Goal: Task Accomplishment & Management: Manage account settings

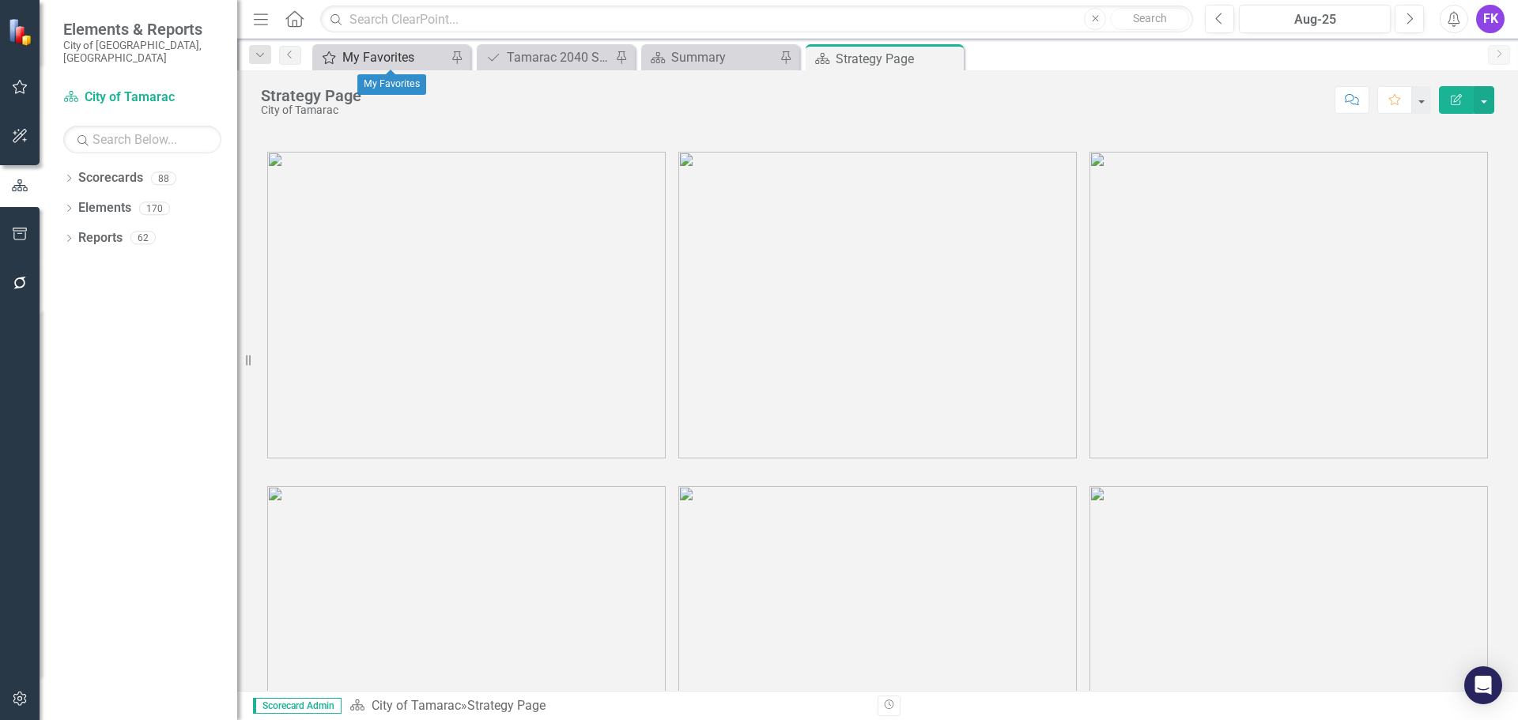
click at [386, 59] on div "My Favorites" at bounding box center [394, 57] width 104 height 20
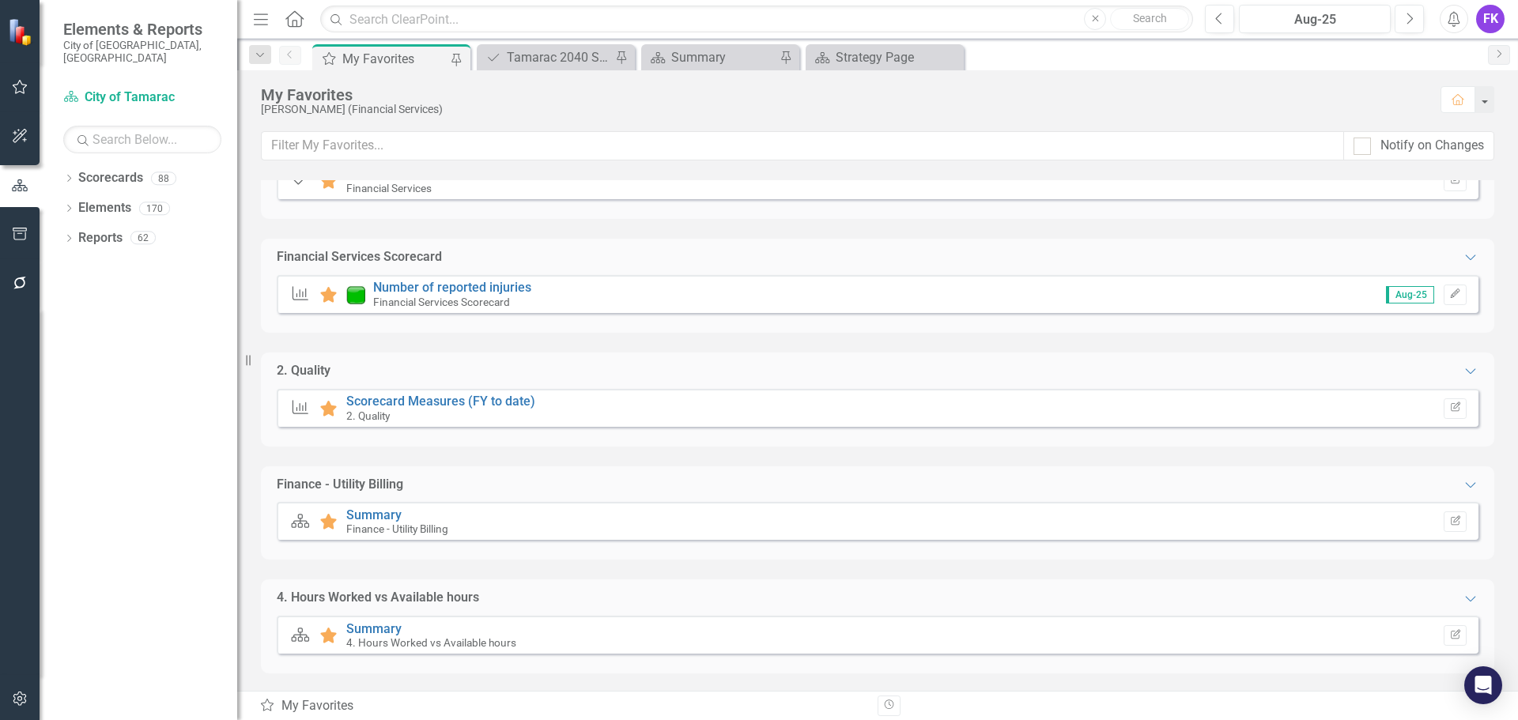
scroll to position [221, 0]
click at [391, 626] on link "Summary" at bounding box center [373, 626] width 55 height 15
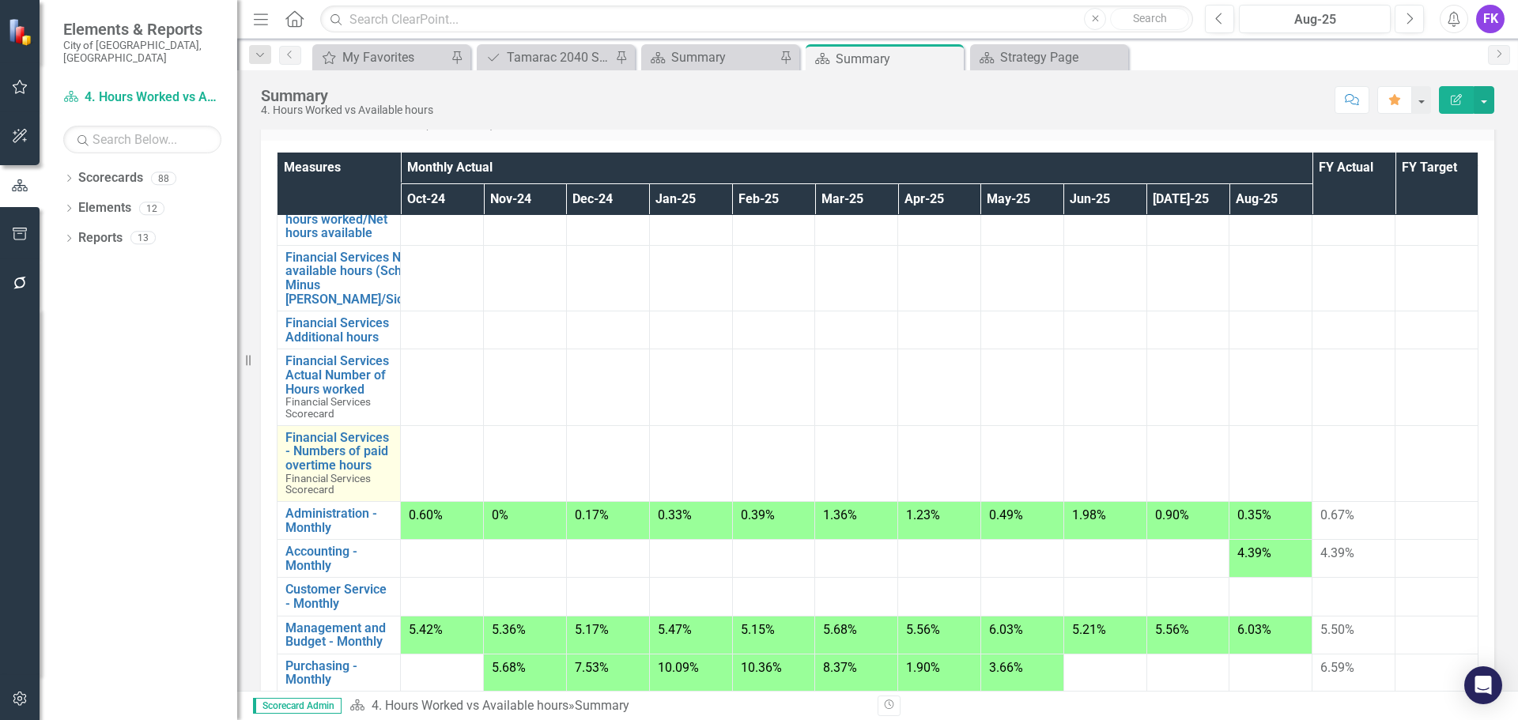
scroll to position [158, 0]
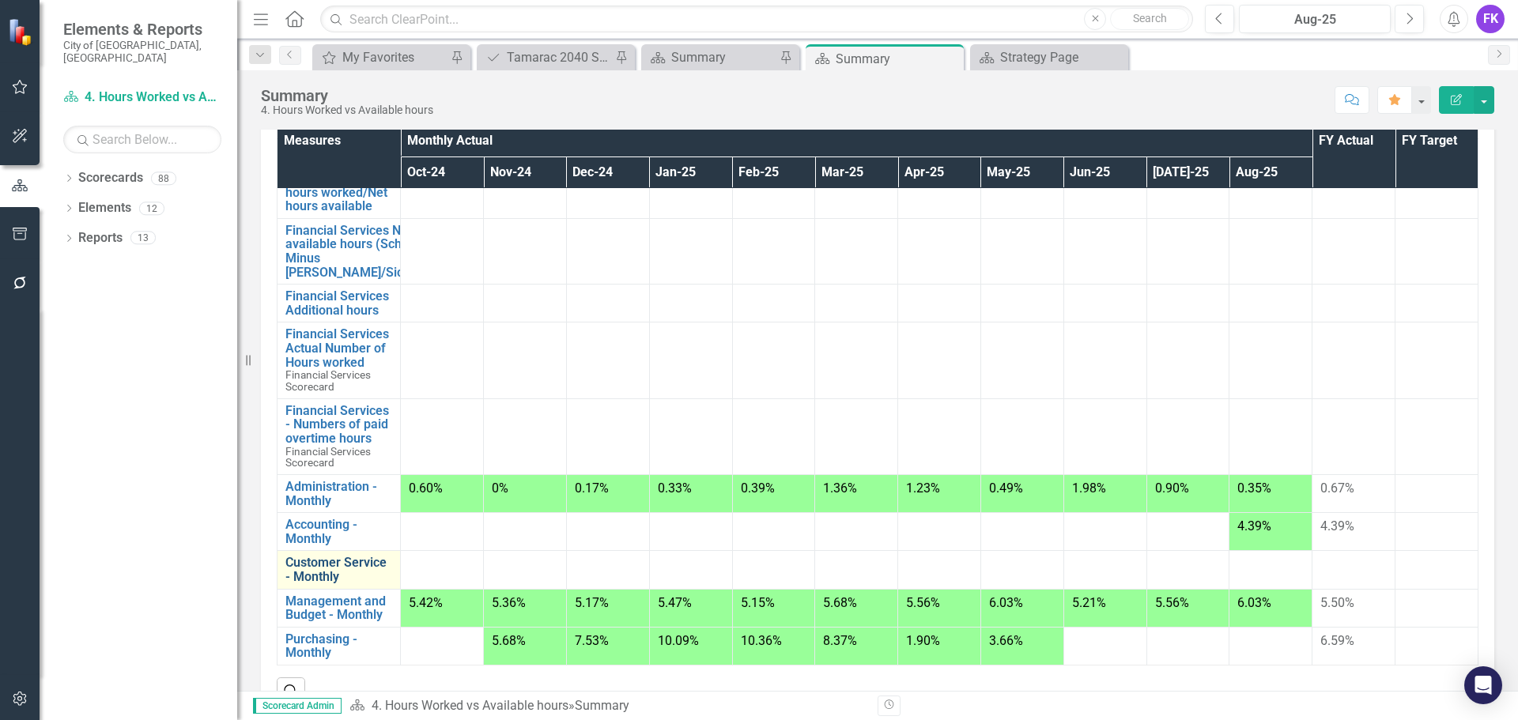
click at [316, 569] on link "Customer Service - Monthly" at bounding box center [338, 570] width 107 height 28
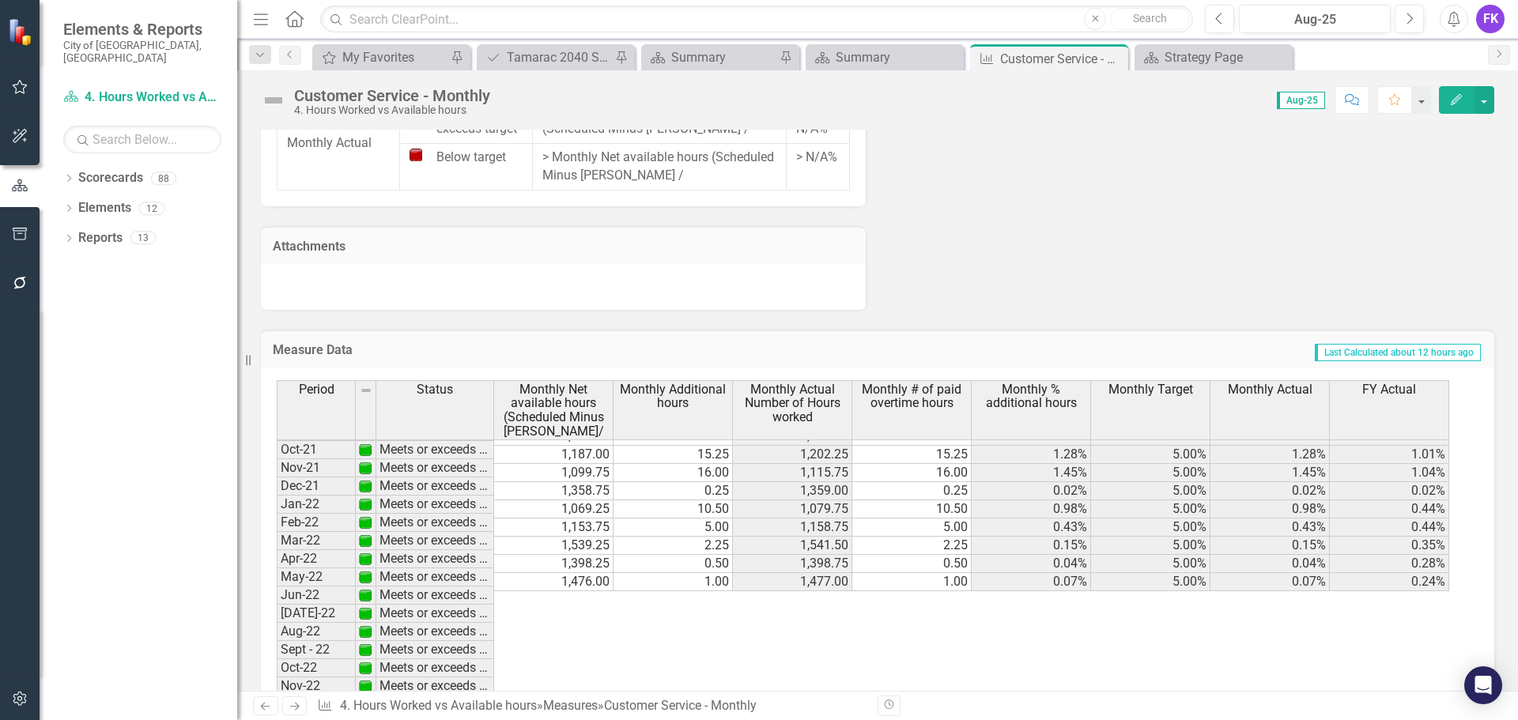
scroll to position [395, 0]
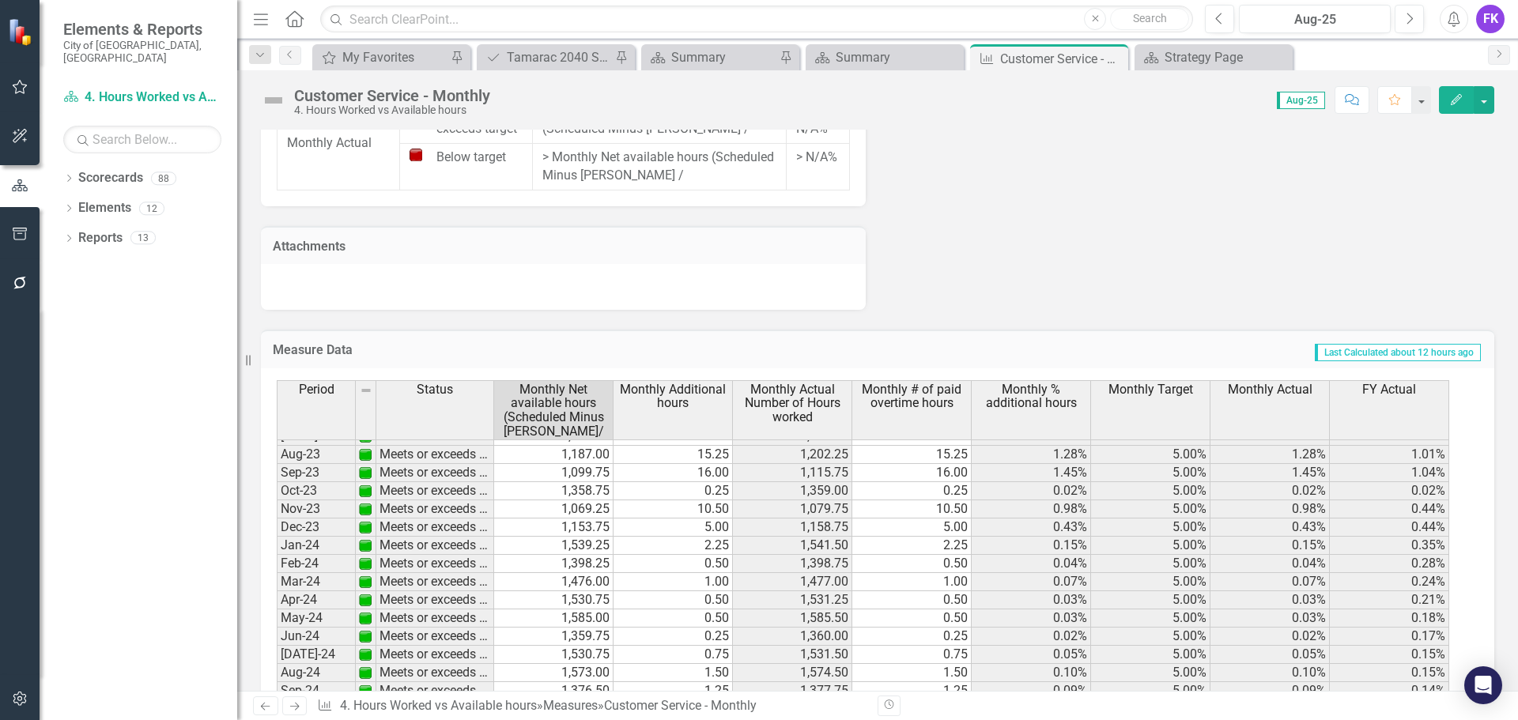
click at [569, 595] on tbody "Sept - 22 Meets or exceeds target 1,102.75 1.25 1,104.00 1.25 0.11% 5.00% 0.11%…" at bounding box center [863, 600] width 1173 height 710
click at [558, 701] on td at bounding box center [553, 710] width 119 height 18
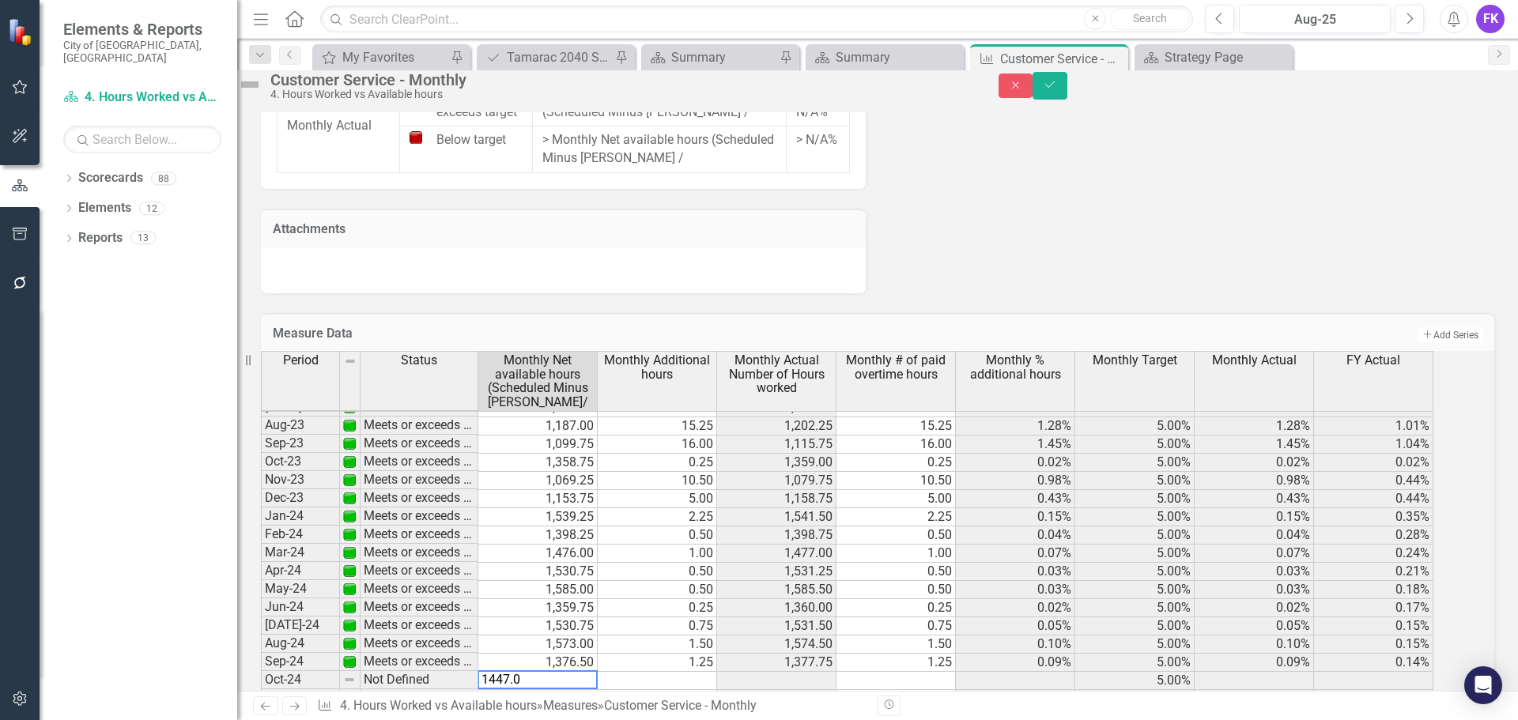
type textarea "1447.00"
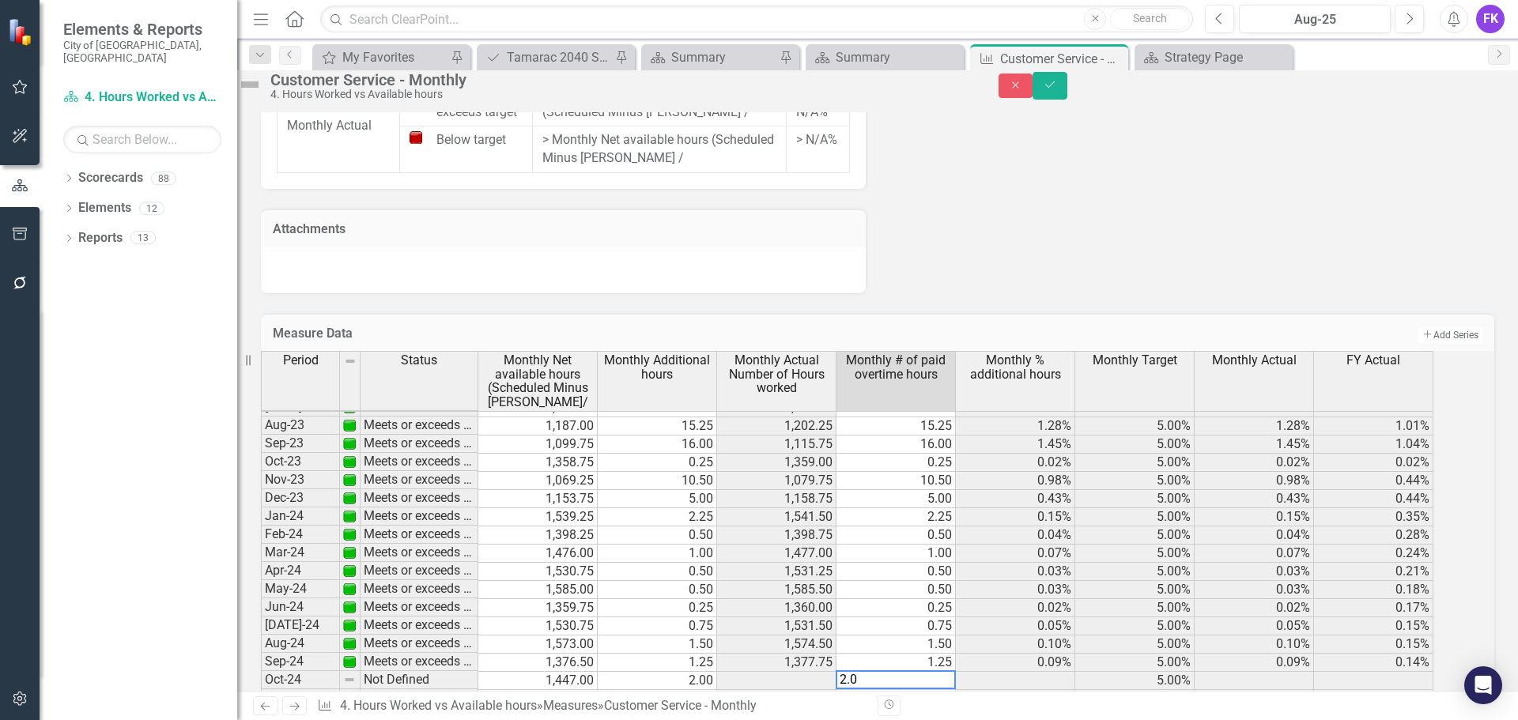
type textarea "2.00"
click at [518, 690] on td at bounding box center [537, 699] width 119 height 18
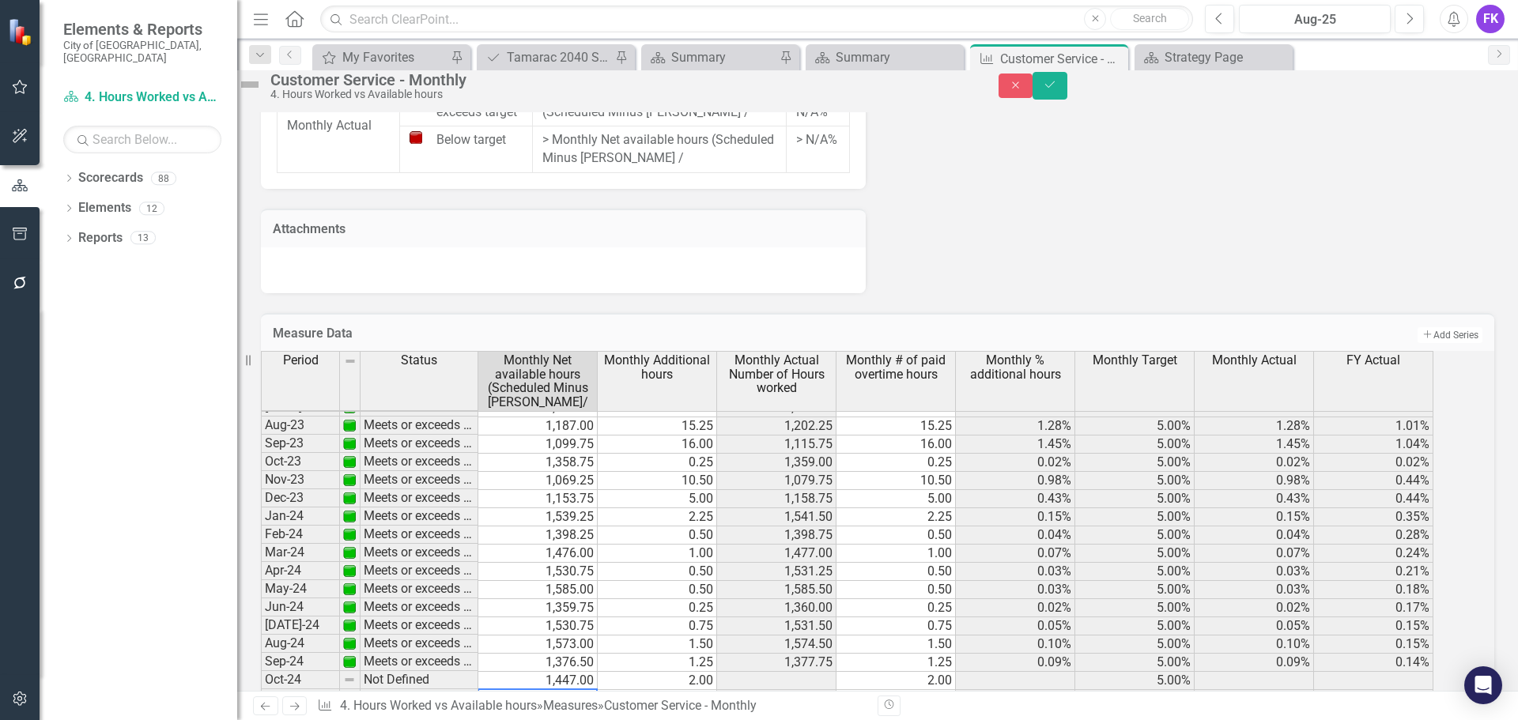
click at [790, 672] on td at bounding box center [776, 681] width 119 height 18
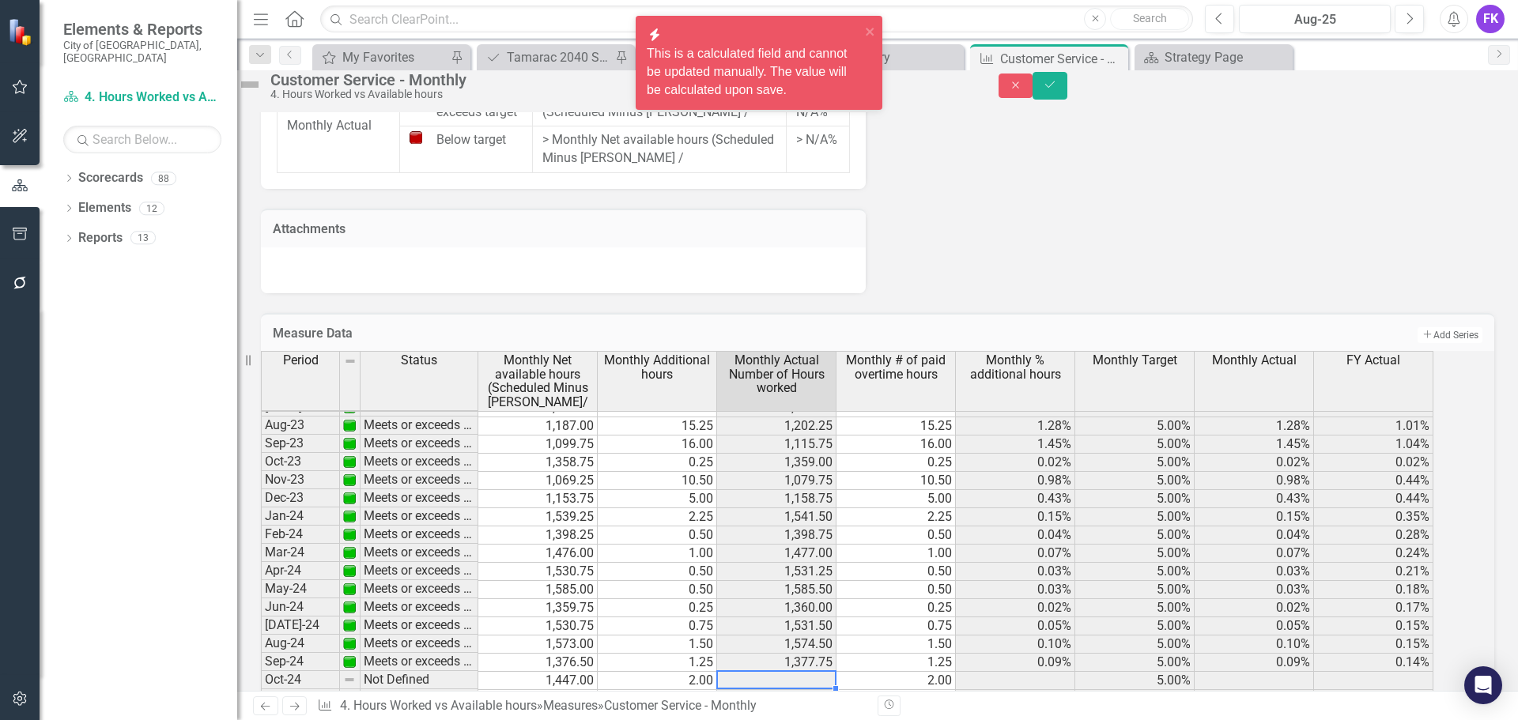
click at [551, 626] on tbody "Sept - 22 Meets or exceeds target 1,102.75 1.25 1,104.00 1.25 0.11% 5.00% 0.11%…" at bounding box center [847, 572] width 1173 height 710
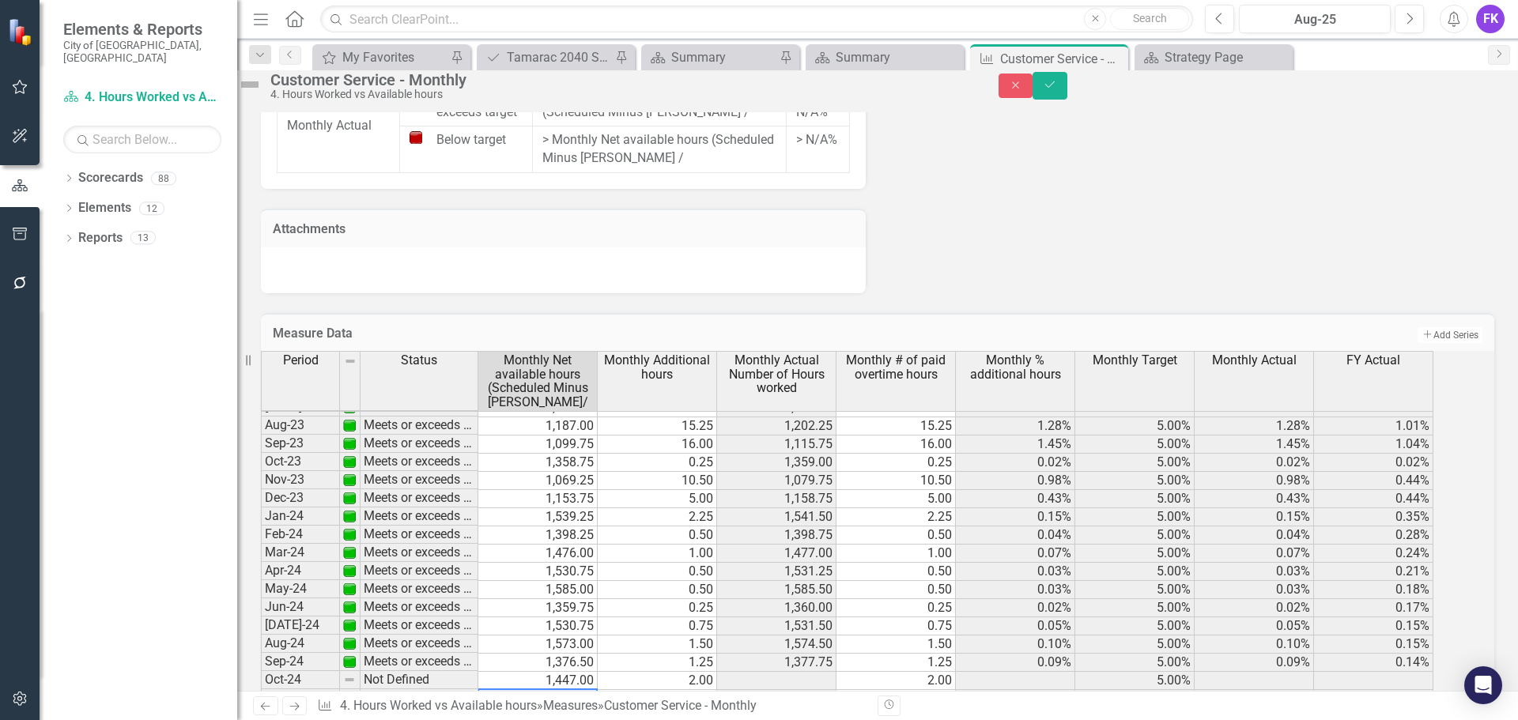
click at [550, 690] on td at bounding box center [537, 699] width 119 height 18
type textarea "1109.50"
type textarea "1241.75"
click at [584, 668] on td "1,447.00" at bounding box center [537, 677] width 119 height 18
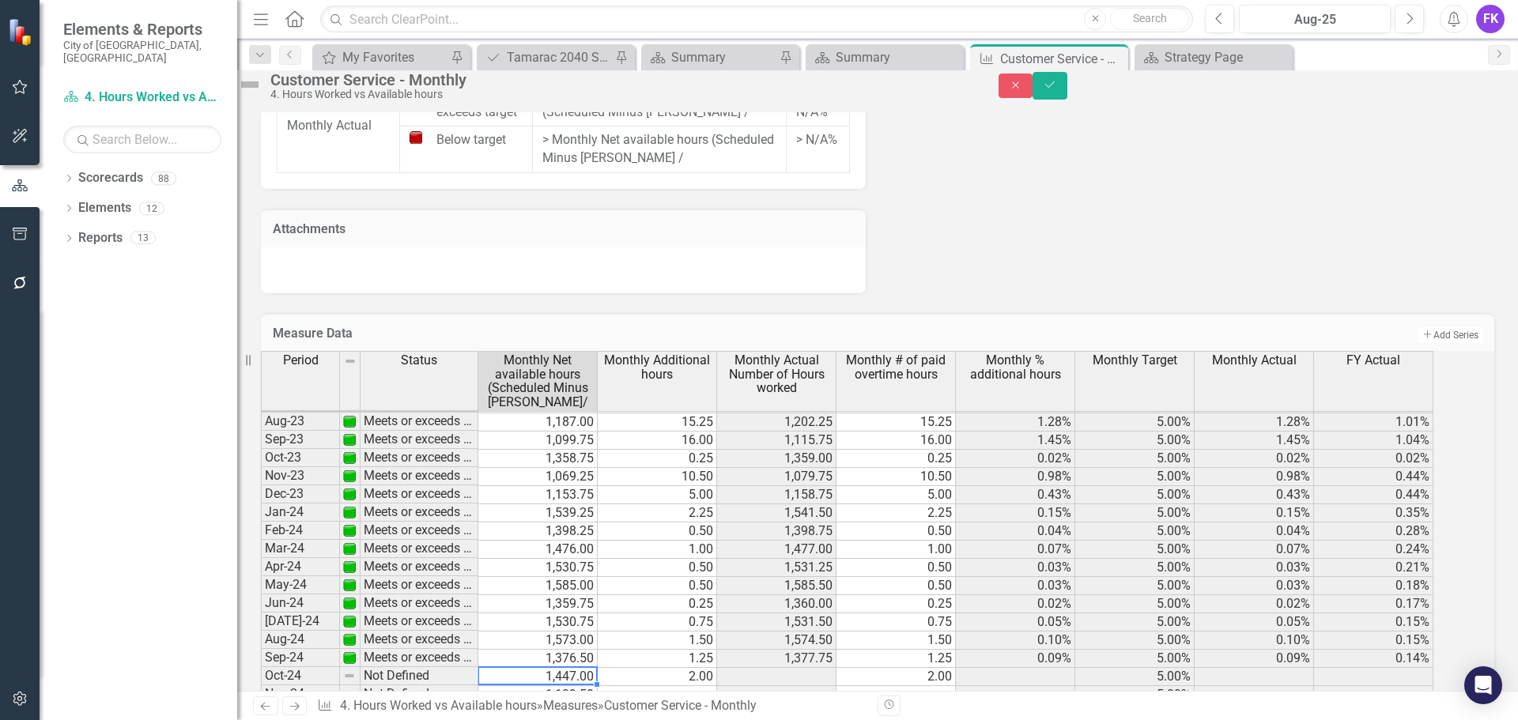
click at [598, 668] on td "1,447.00" at bounding box center [537, 677] width 119 height 18
click at [576, 720] on td at bounding box center [537, 732] width 119 height 18
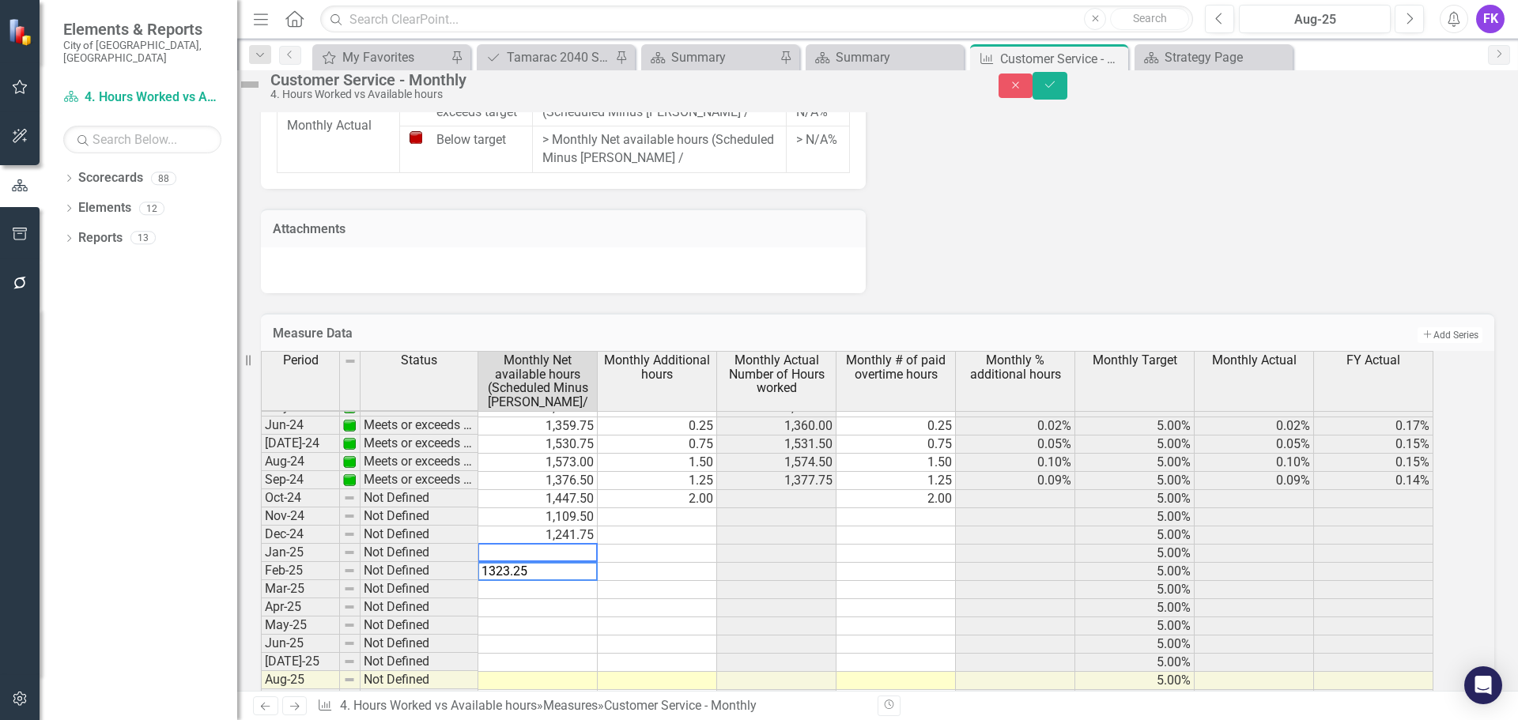
scroll to position [581, 0]
click at [561, 486] on tbody "Sept - 22 Meets or exceeds target 1,102.75 1.25 1,104.00 1.25 0.11% 5.00% 0.11%…" at bounding box center [847, 386] width 1173 height 710
type textarea "1101.00"
type textarea "1382.25"
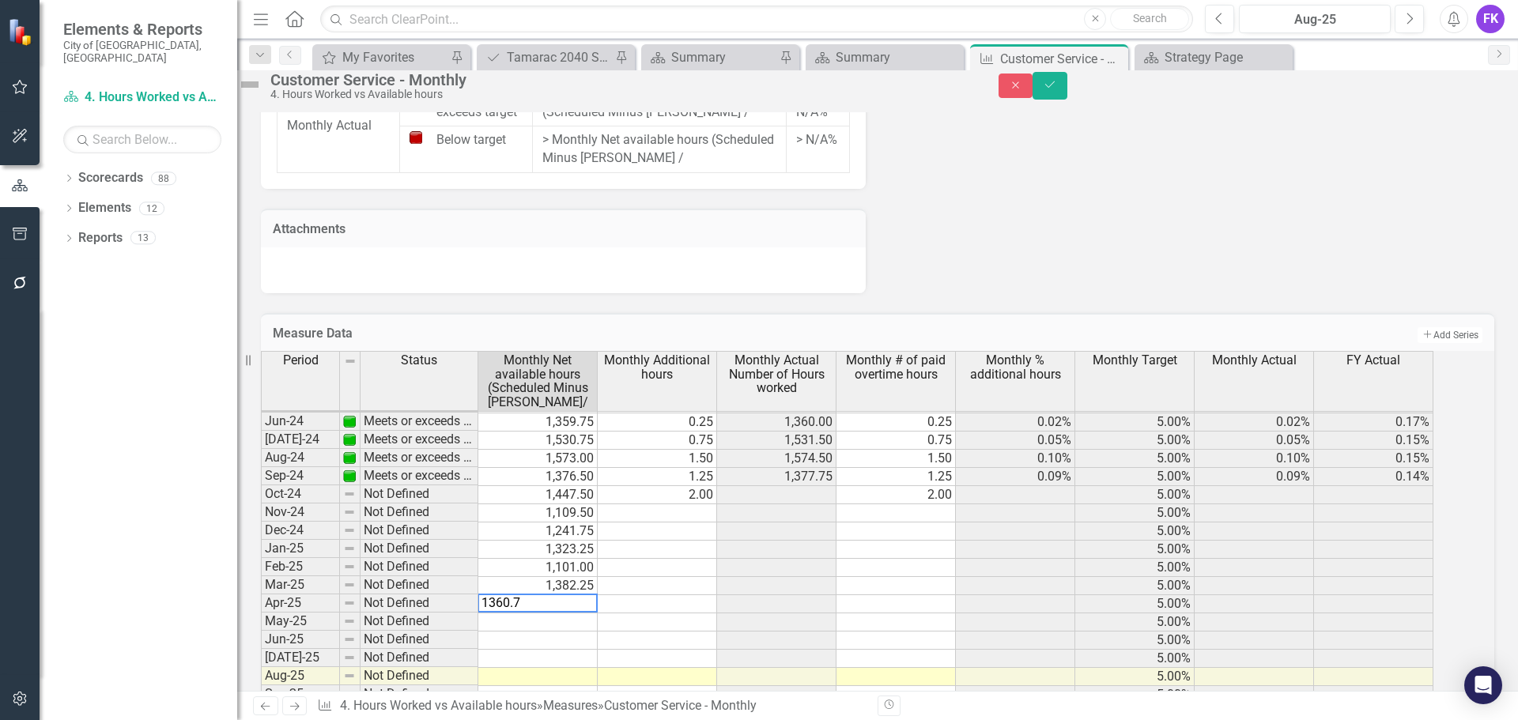
type textarea "1360.75"
type textarea "1399.00"
type textarea "1465.00"
type textarea "1526.25"
type textarea "1206.50"
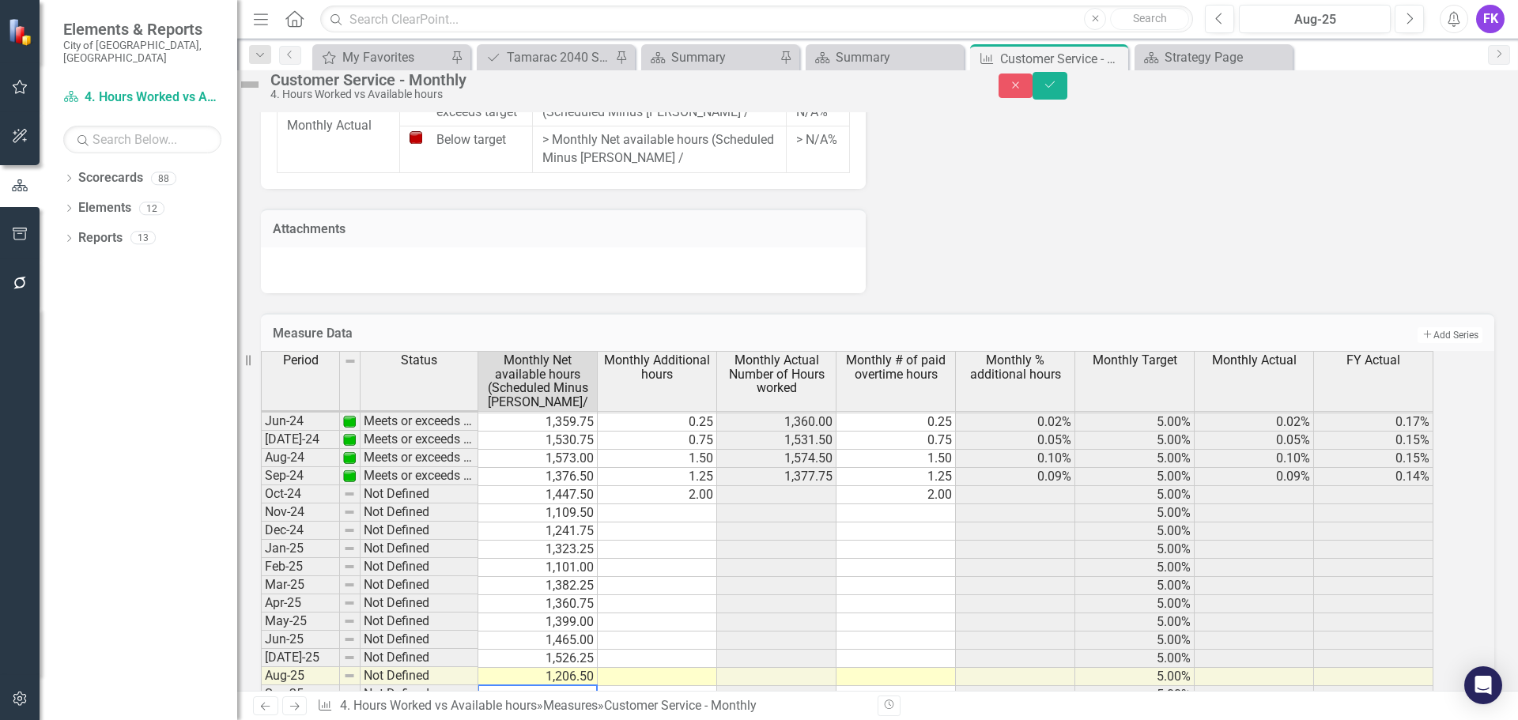
click at [713, 505] on td at bounding box center [657, 514] width 119 height 18
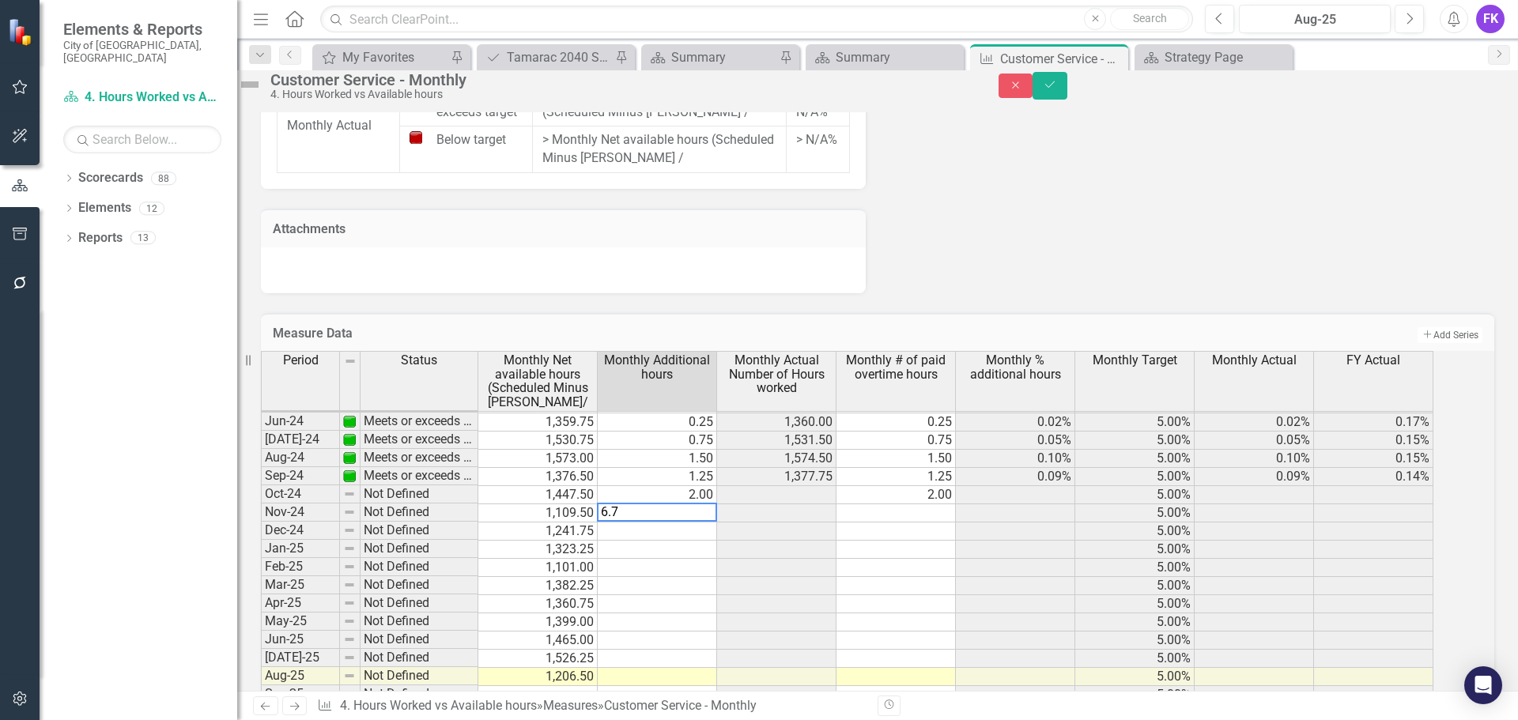
type textarea "6.75"
type textarea "2.75"
type textarea "7.00"
type textarea "11.50"
type textarea "1.50"
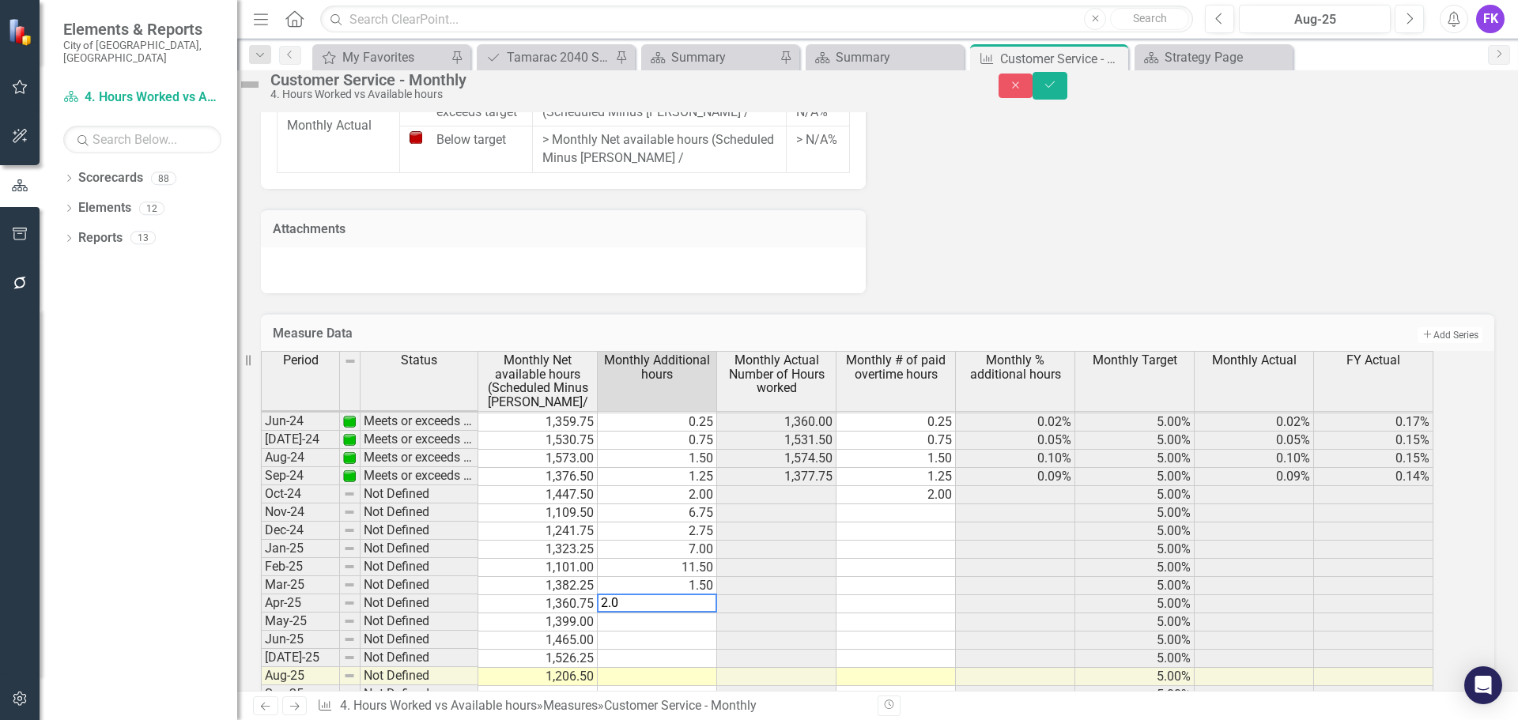
type textarea "2.00"
type textarea "9.50"
type textarea "4.00"
type textarea "1.00"
type textarea "18.75"
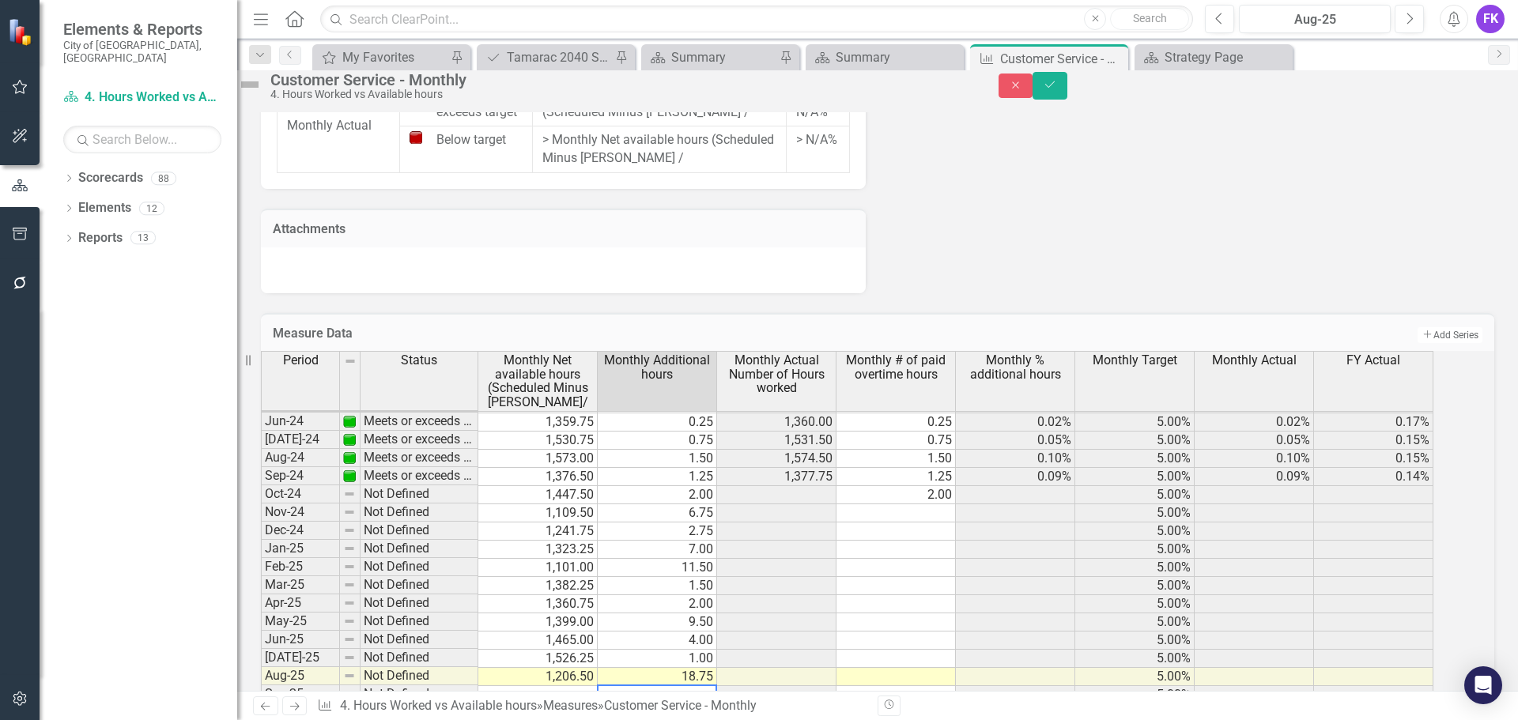
click at [956, 505] on td at bounding box center [896, 514] width 119 height 18
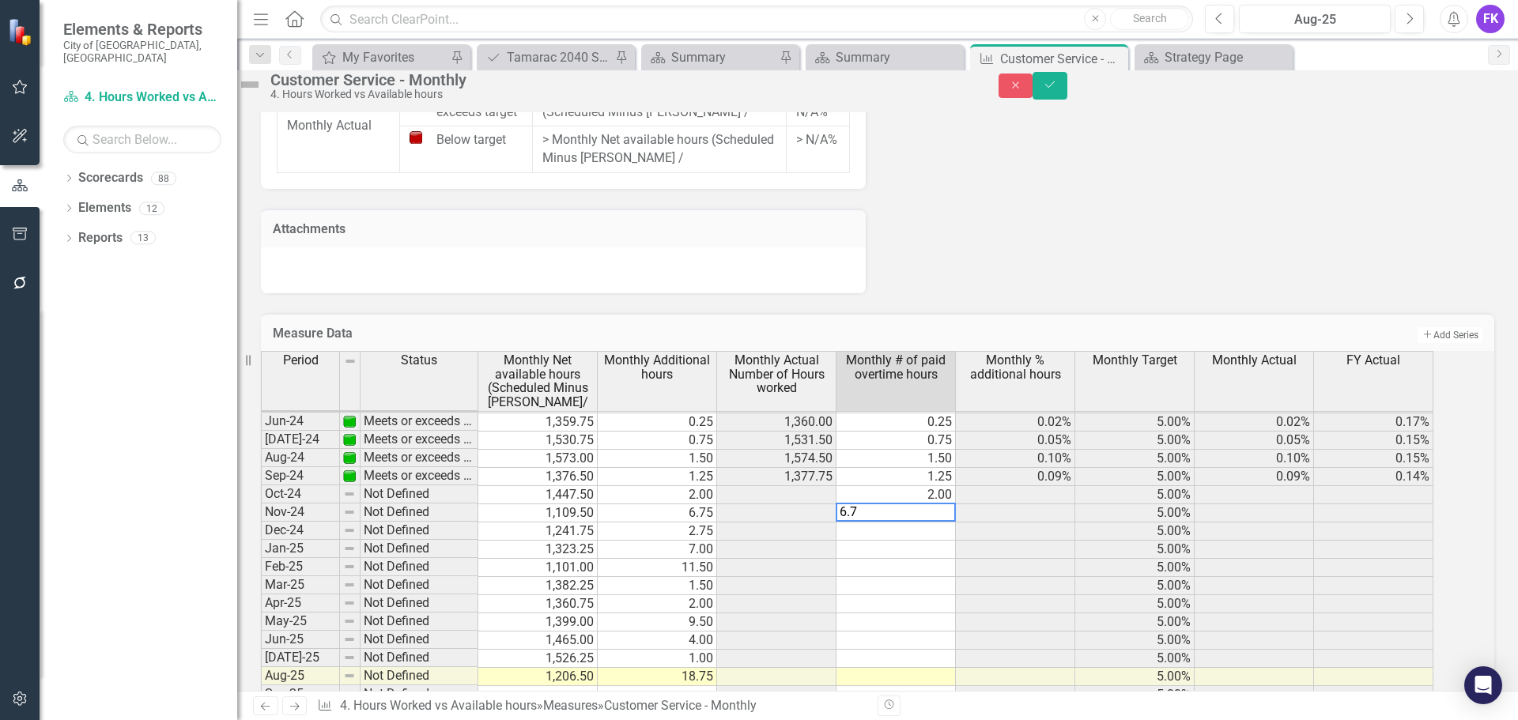
type textarea "6.75"
type textarea "2.75"
type textarea "7.00"
type textarea "11.50"
type textarea "1.50"
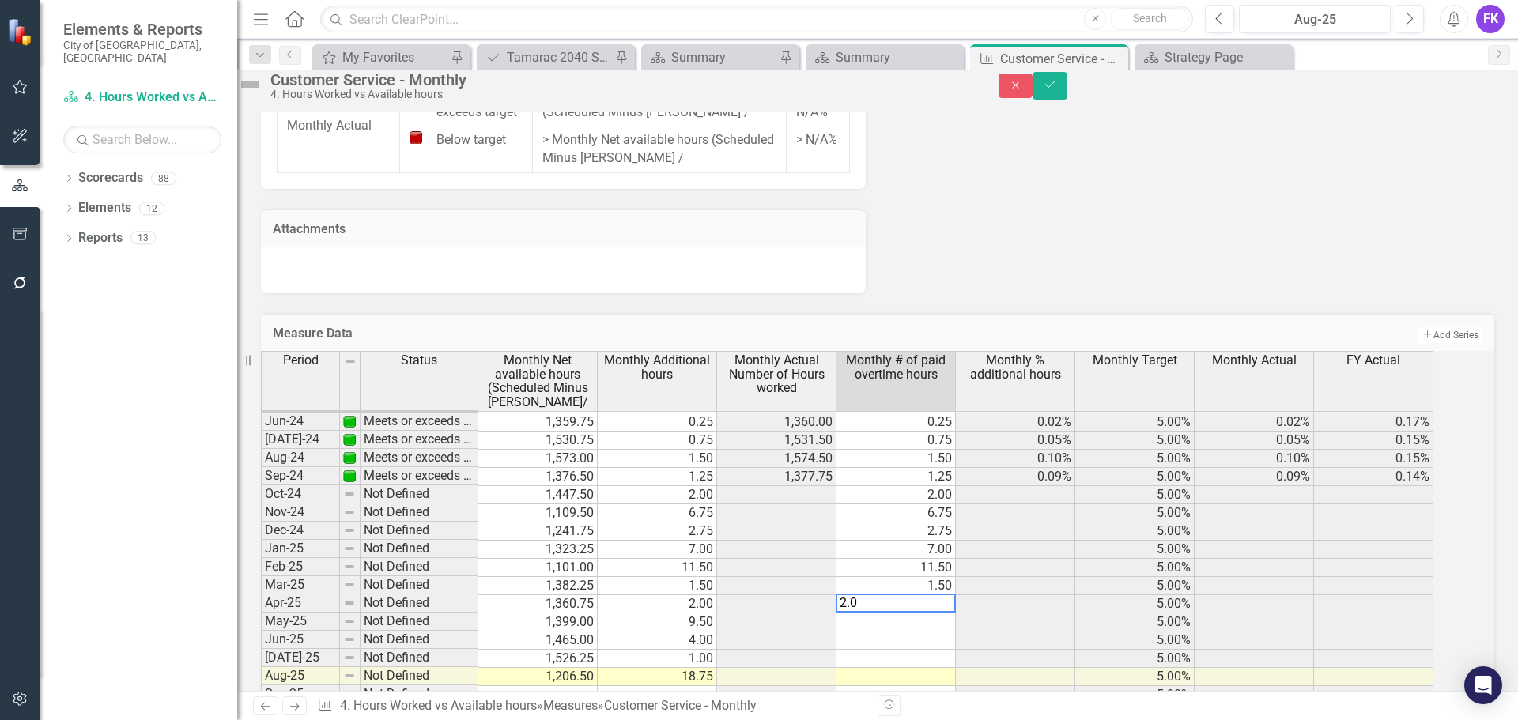
type textarea "2.00"
type textarea "9.50"
type textarea "4.00"
type textarea "1.00"
type textarea "18.75"
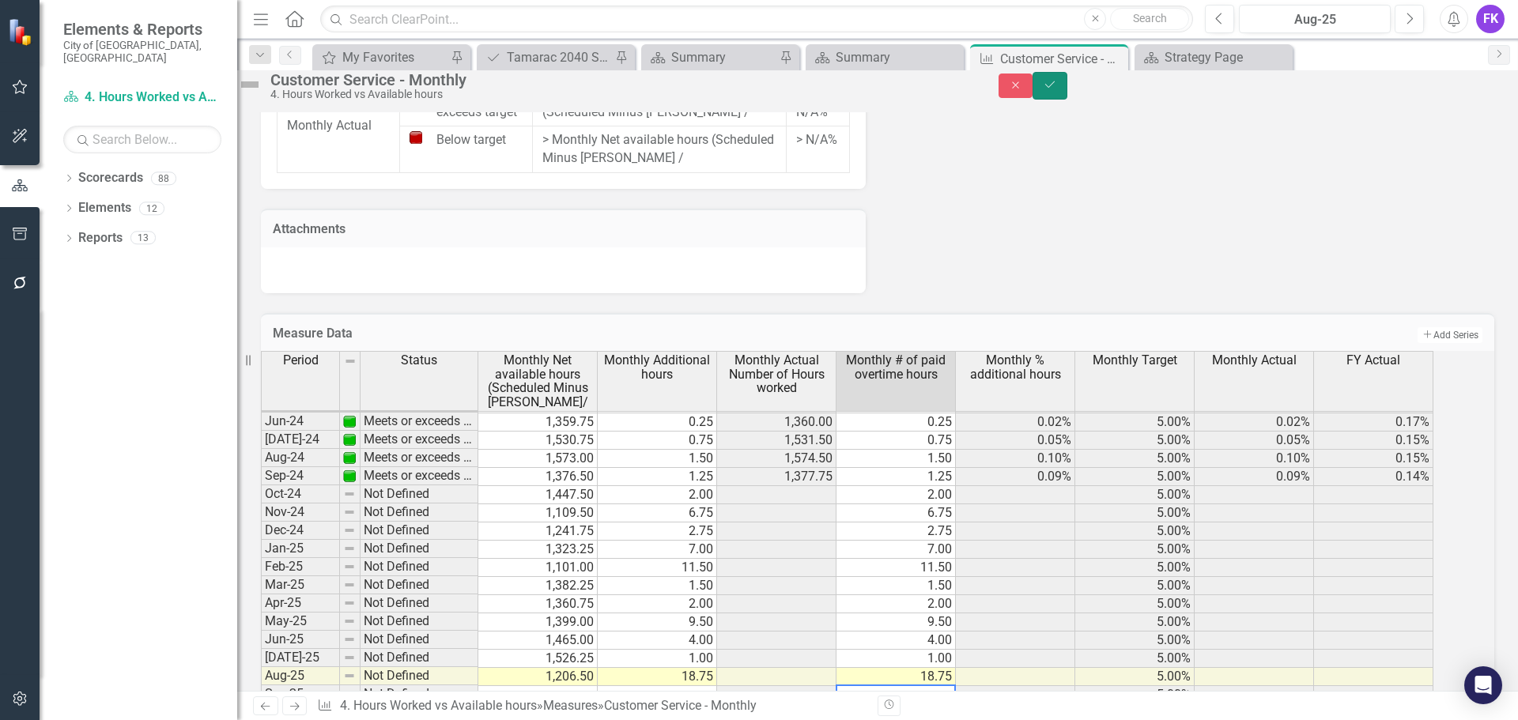
click at [1057, 88] on icon "Save" at bounding box center [1050, 84] width 14 height 11
